Goal: Task Accomplishment & Management: Use online tool/utility

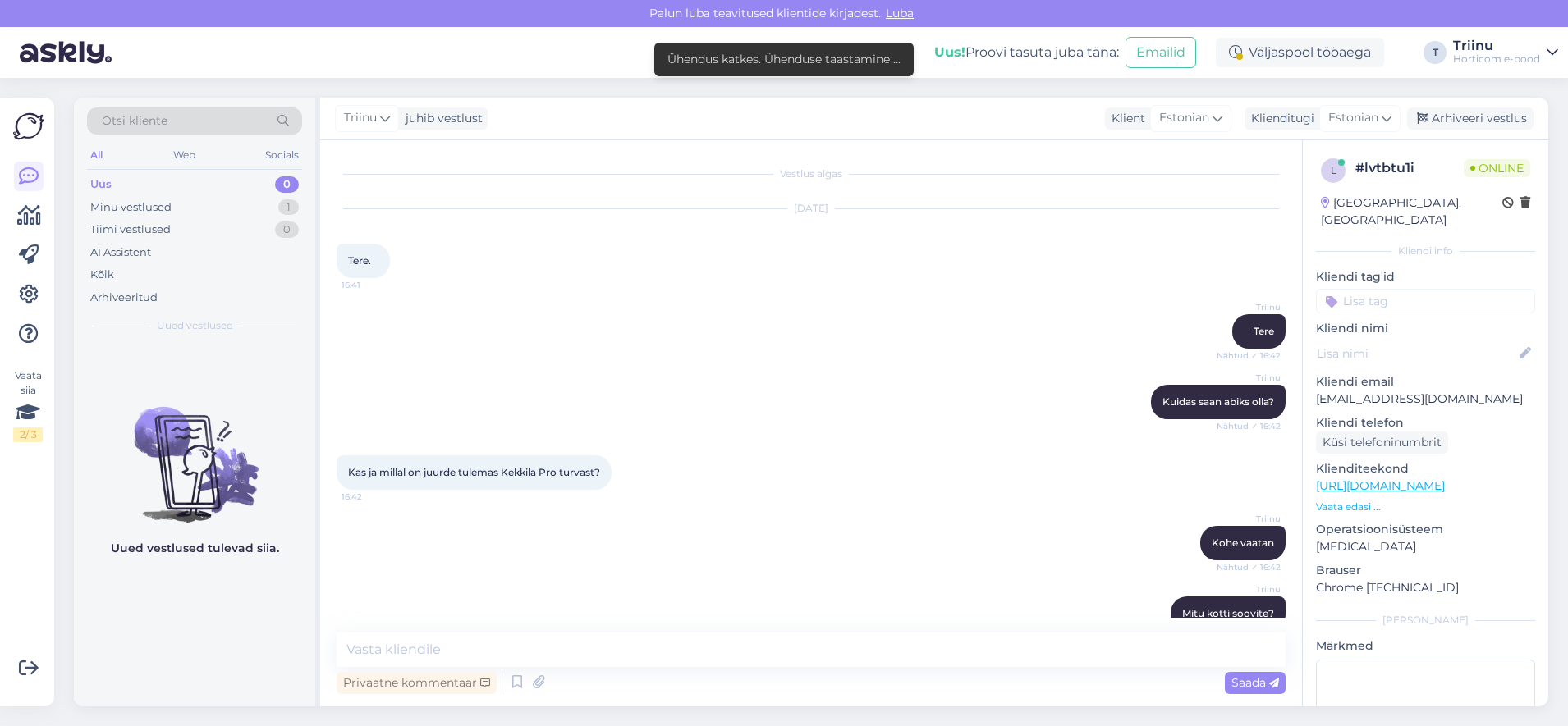
scroll to position [117, 0]
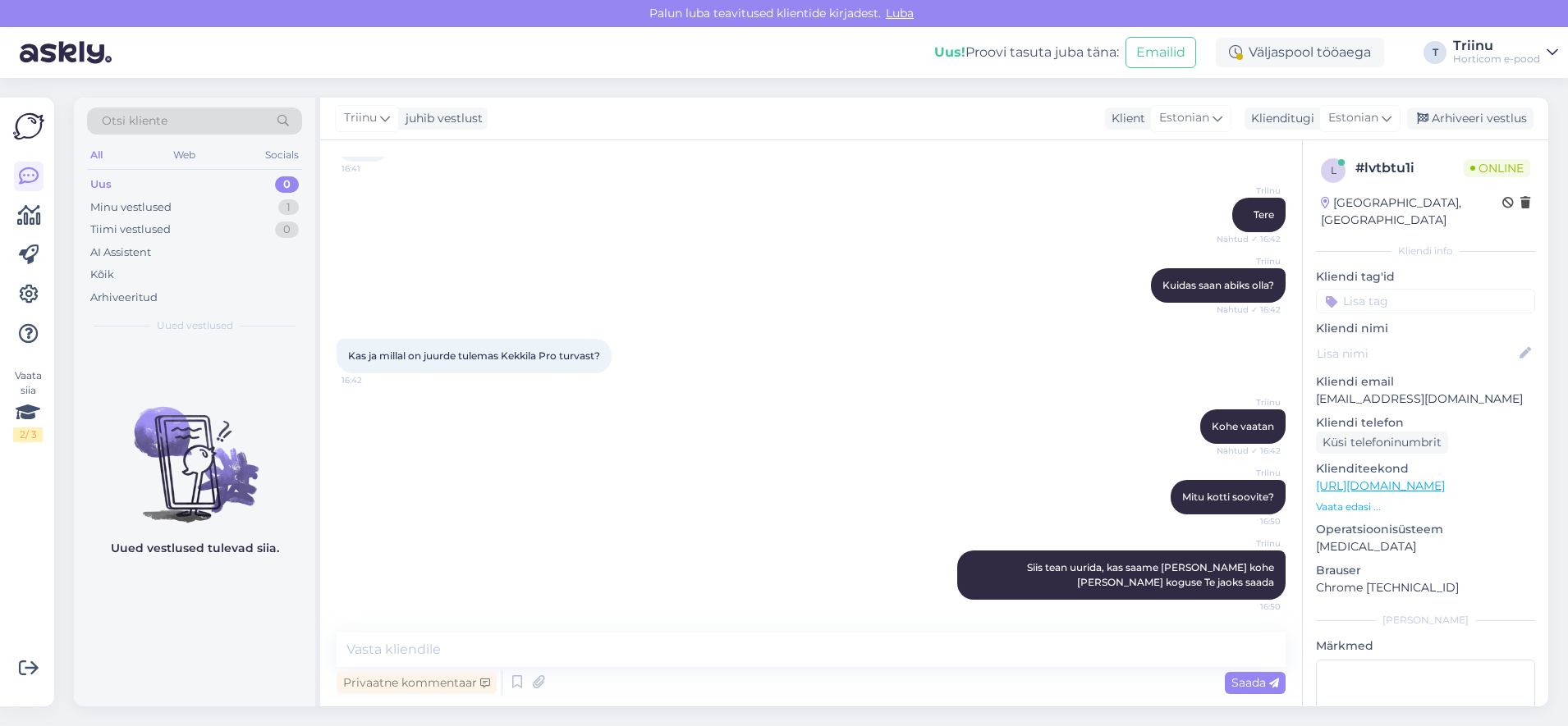
click at [201, 595] on div "Uued vestlused tulevad siia." at bounding box center [194, 525] width 241 height 364
click at [98, 647] on div "Uued vestlused tulevad siia." at bounding box center [194, 525] width 241 height 364
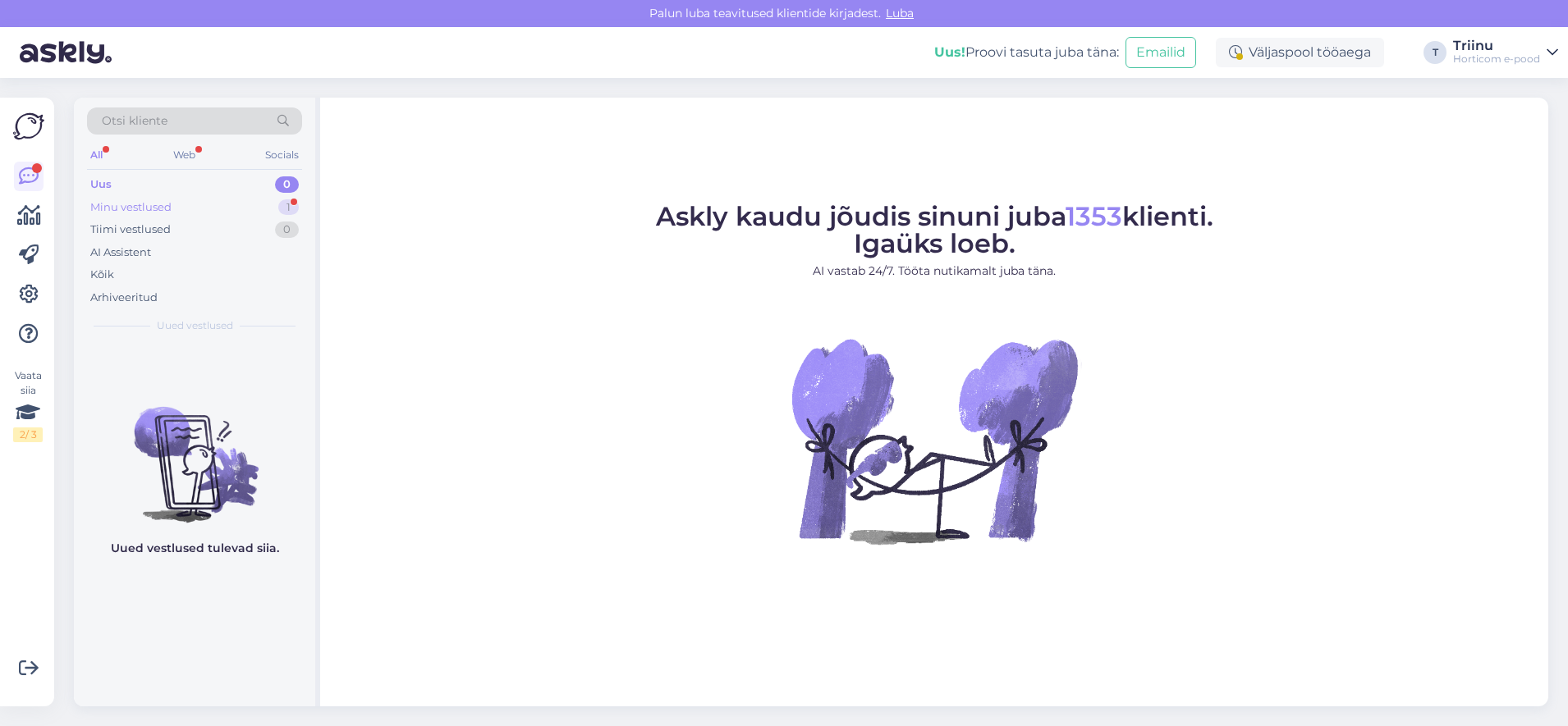
click at [123, 206] on div "Minu vestlused" at bounding box center [131, 207] width 81 height 16
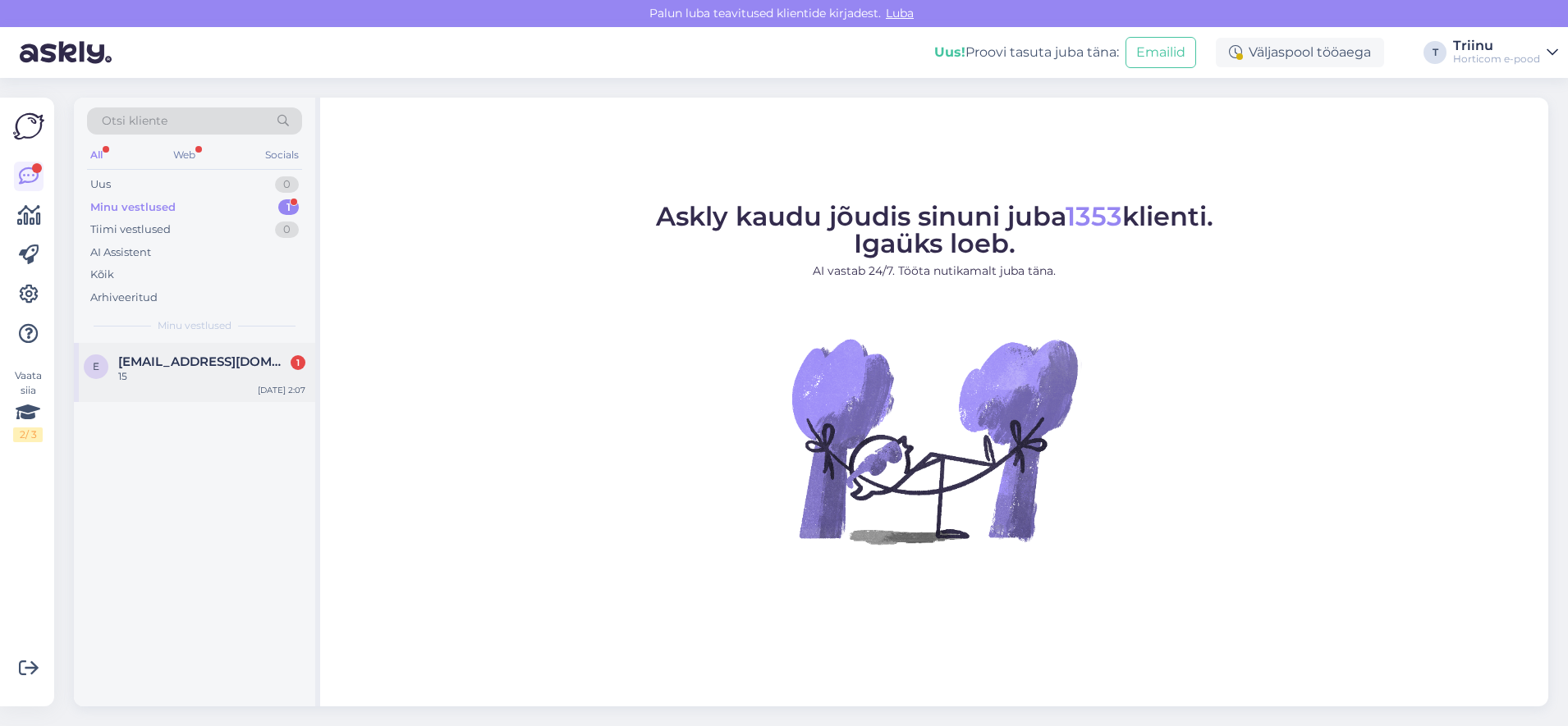
drag, startPoint x: 170, startPoint y: 370, endPoint x: 178, endPoint y: 365, distance: 9.4
click at [171, 369] on div "15" at bounding box center [212, 376] width 188 height 15
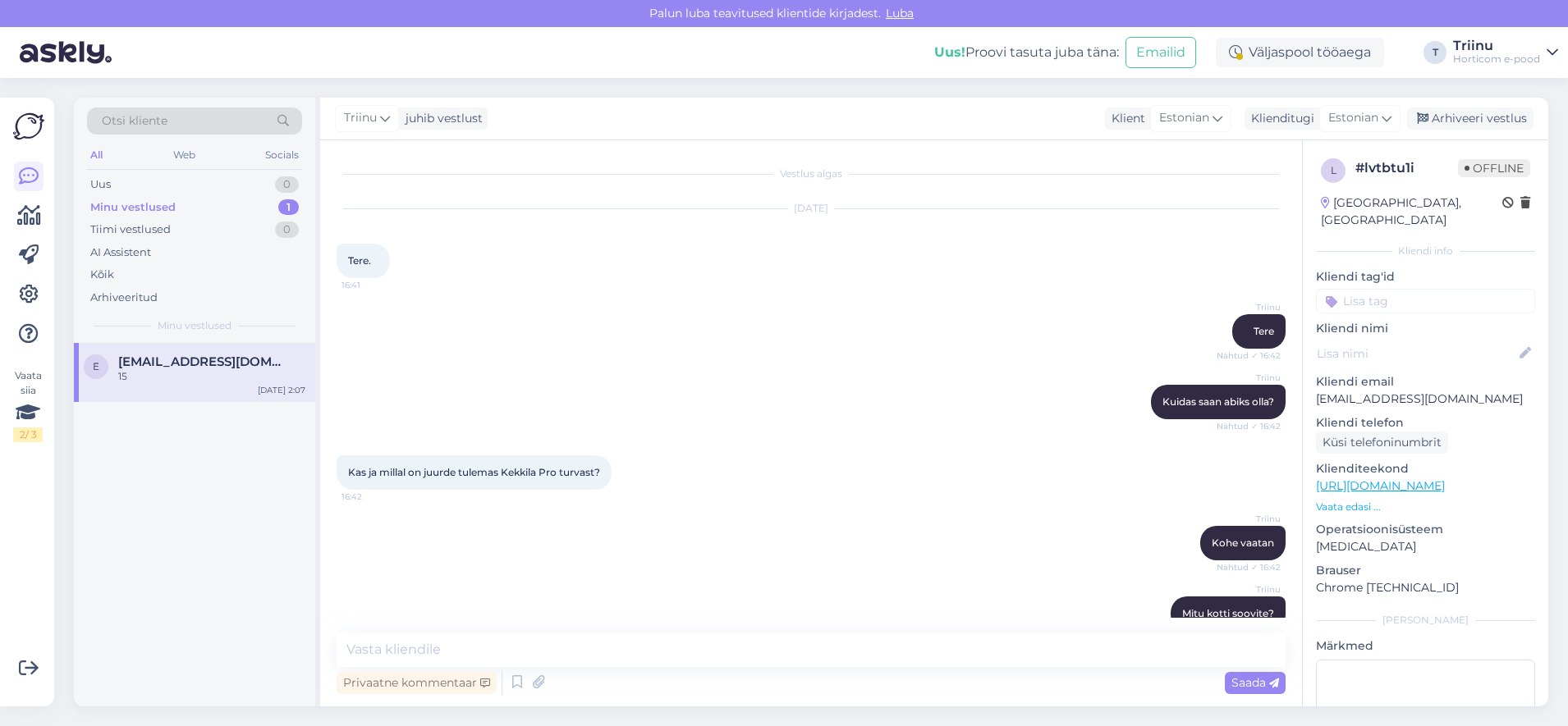
scroll to position [221, 0]
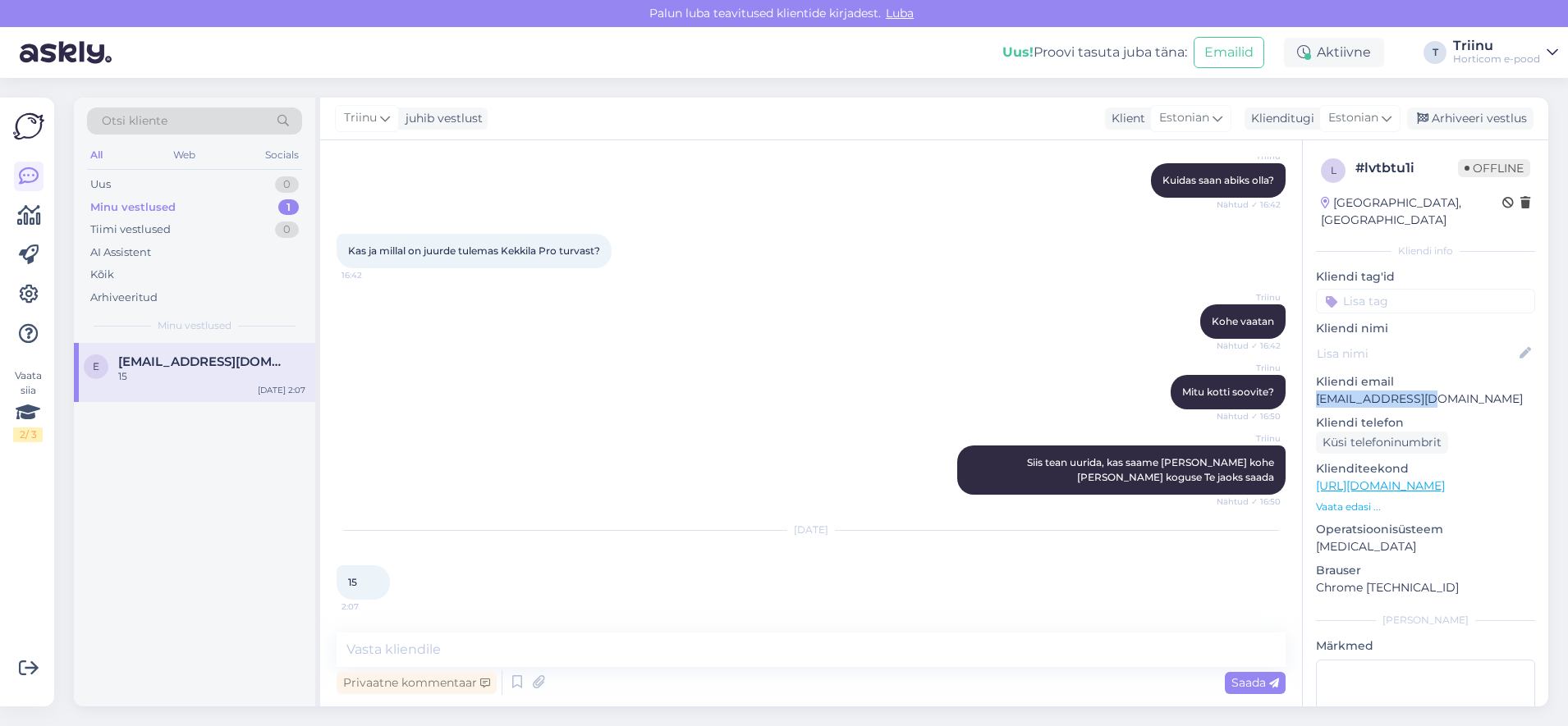
drag, startPoint x: 1439, startPoint y: 384, endPoint x: 1312, endPoint y: 383, distance: 127.0
click at [1312, 383] on div "l # lvtbtu1i Offline [GEOGRAPHIC_DATA], [GEOGRAPHIC_DATA] Kliendi info Kliendi …" at bounding box center [1425, 486] width 245 height 692
copy p "[EMAIL_ADDRESS][DOMAIN_NAME]"
